Goal: Task Accomplishment & Management: Use online tool/utility

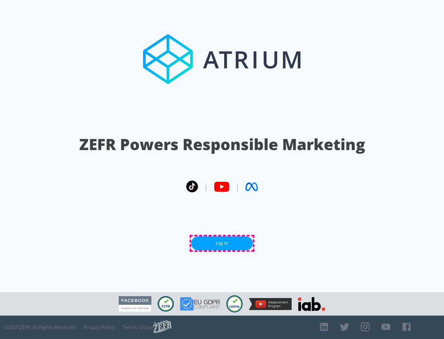
click at [222, 243] on link "Log In" at bounding box center [222, 244] width 62 height 14
